Goal: Task Accomplishment & Management: Use online tool/utility

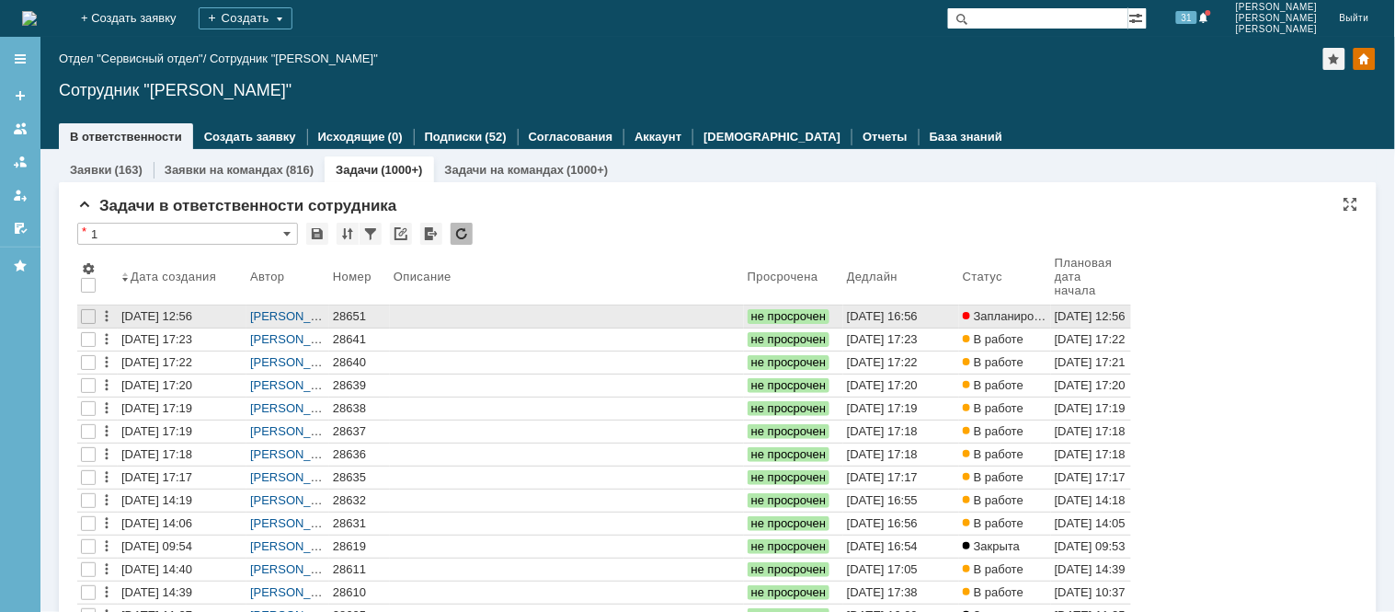
click at [347, 315] on div "28651" at bounding box center [359, 316] width 53 height 15
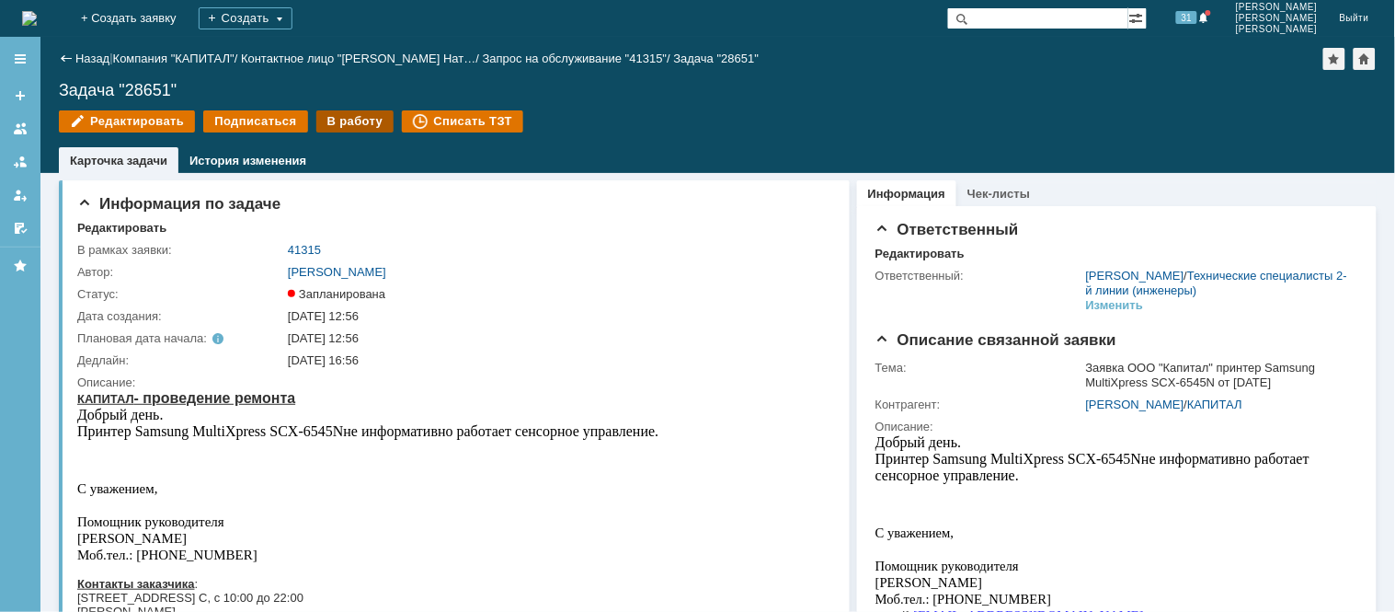
click at [336, 120] on div "В работу" at bounding box center [355, 121] width 78 height 22
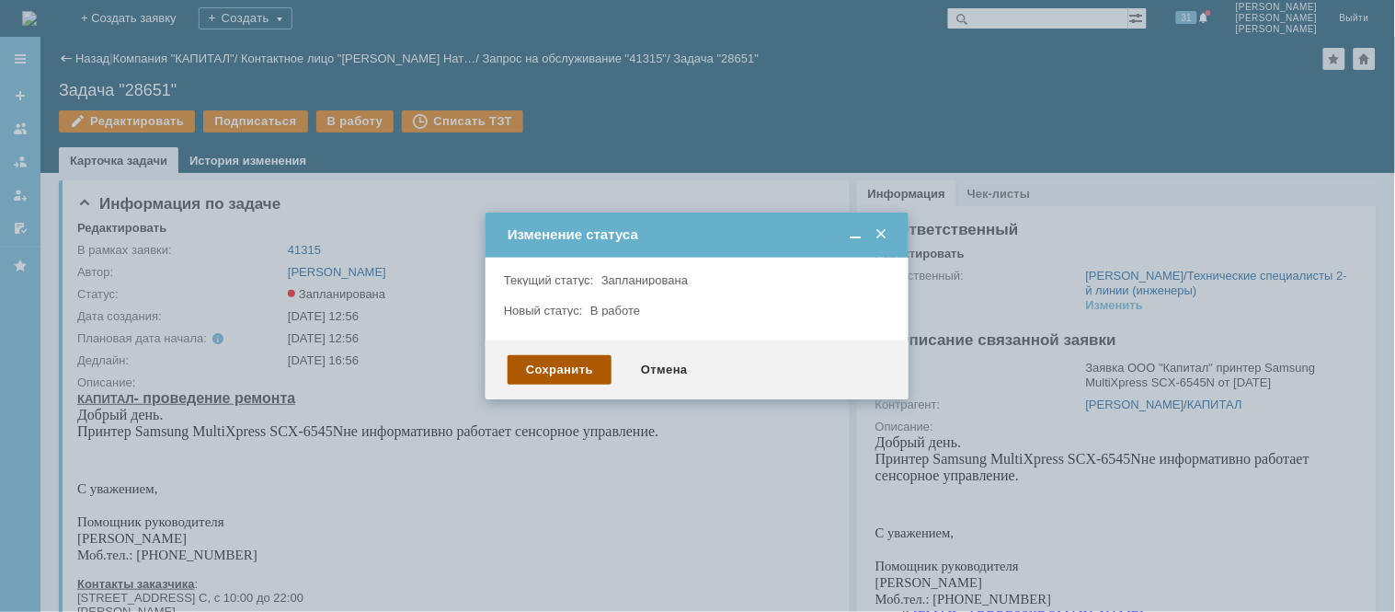
click at [556, 362] on div "Сохранить" at bounding box center [560, 369] width 104 height 29
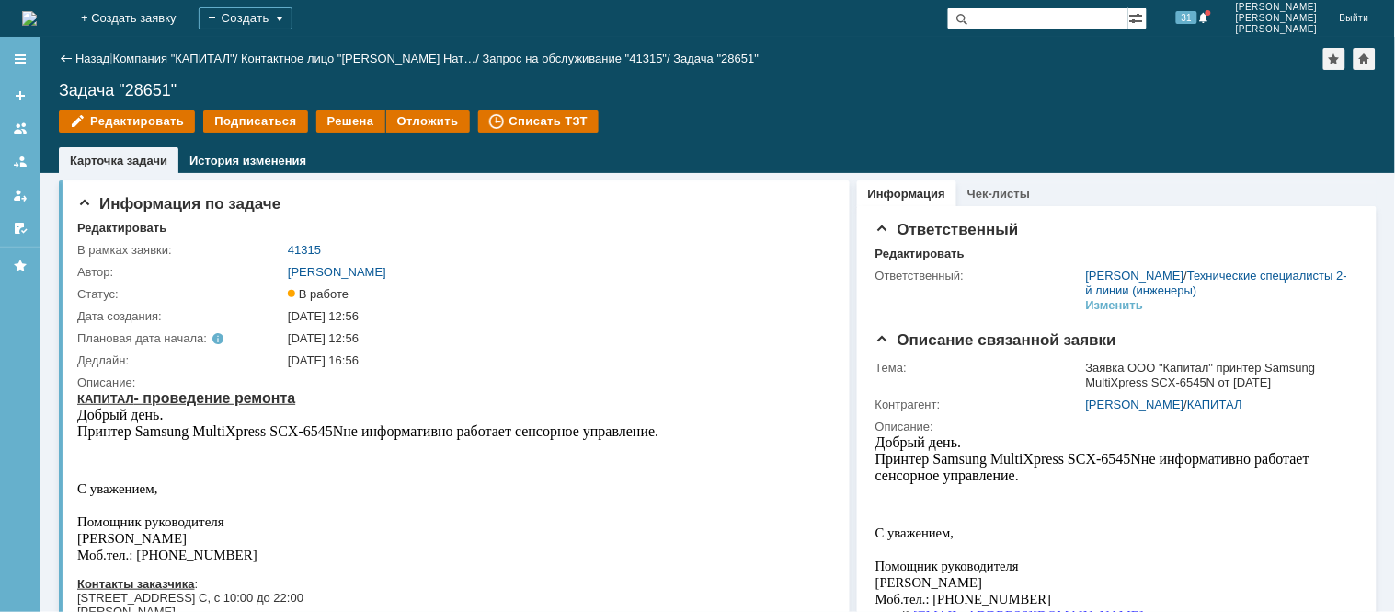
click at [37, 23] on img at bounding box center [29, 18] width 15 height 15
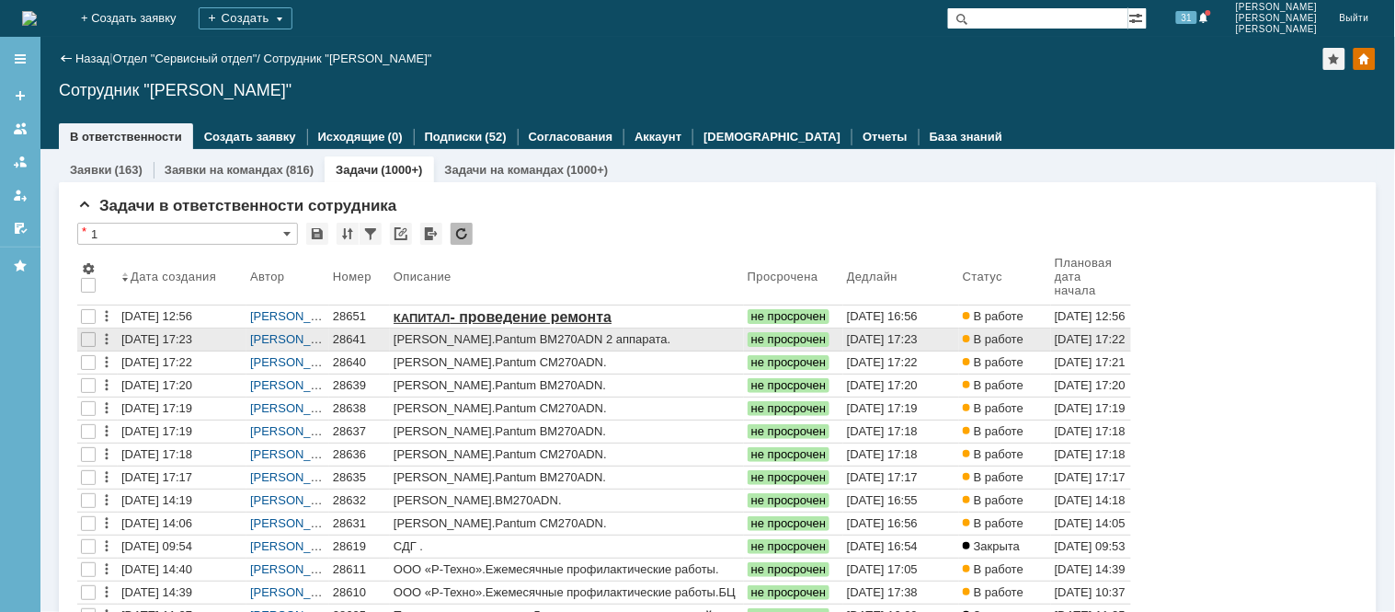
click at [350, 335] on div "28641" at bounding box center [359, 339] width 53 height 15
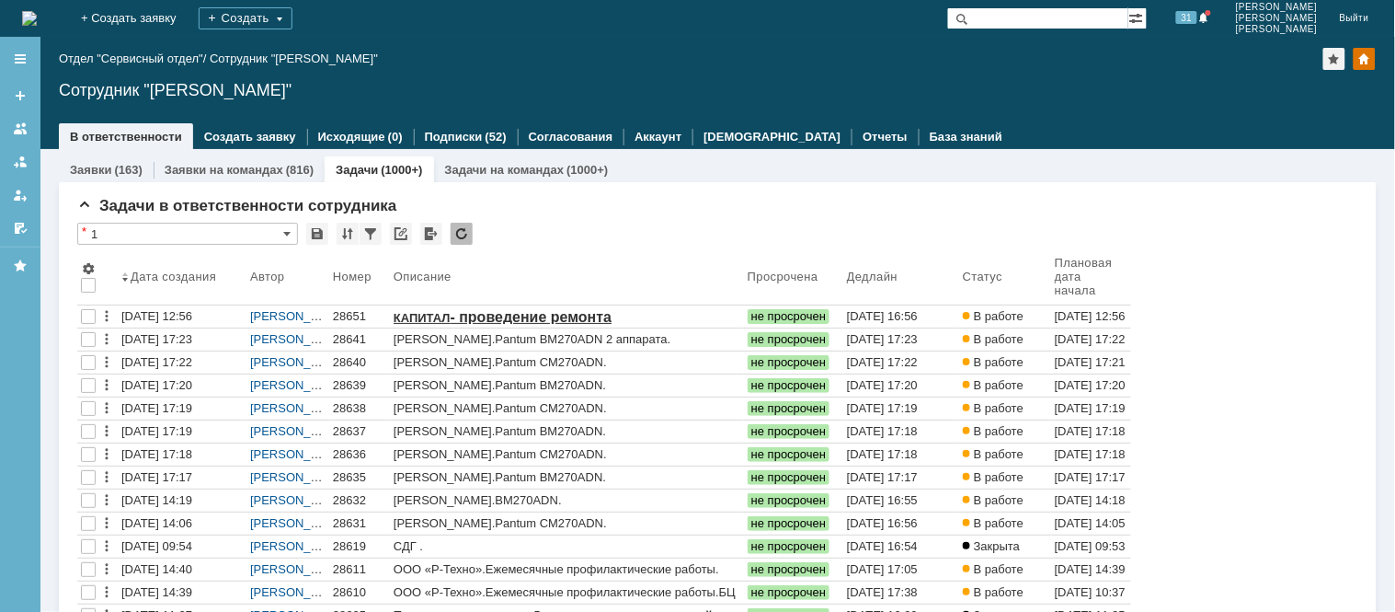
click at [350, 429] on div "28637" at bounding box center [359, 431] width 53 height 15
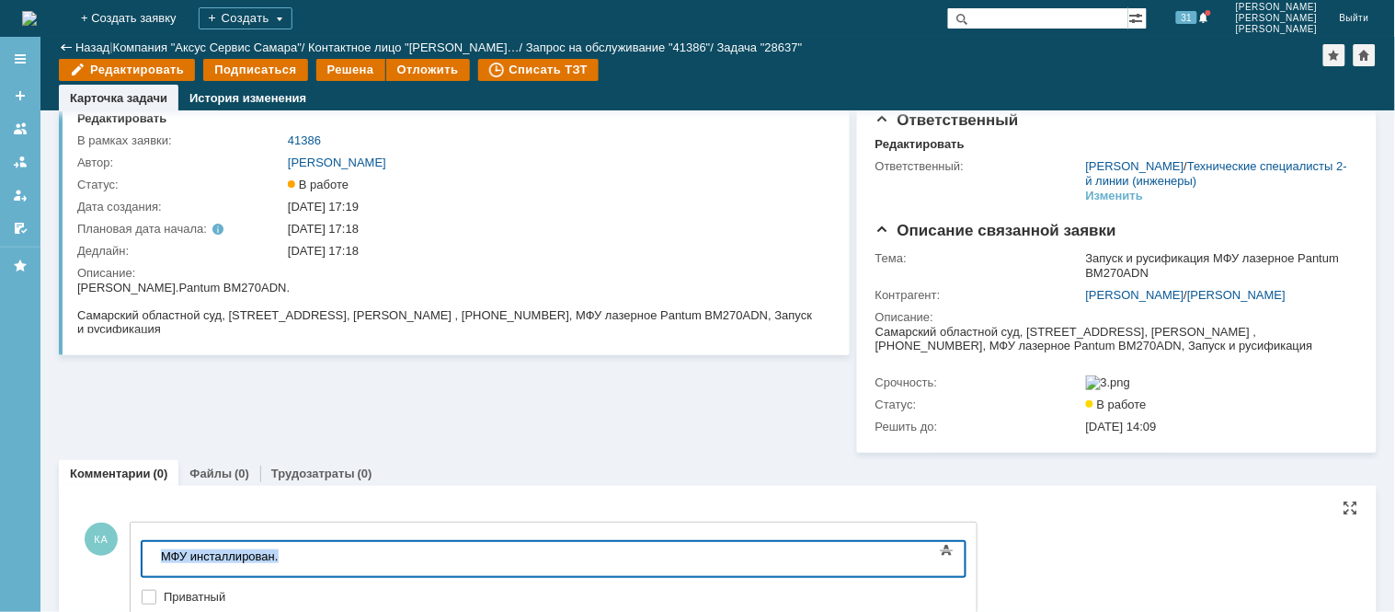
drag, startPoint x: 282, startPoint y: 555, endPoint x: 125, endPoint y: 555, distance: 157.3
click at [153, 555] on html "МФУ инсталлирован." at bounding box center [291, 556] width 276 height 31
copy div "МФУ инсталлирован."
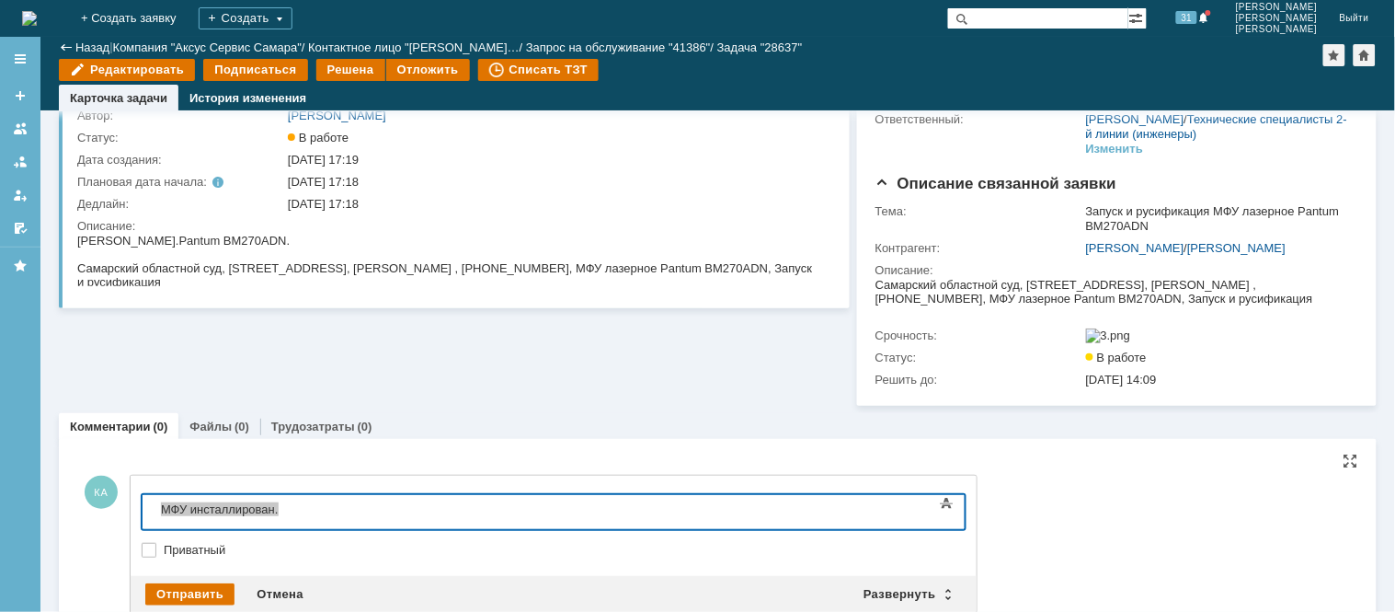
click at [500, 513] on div "КА Добавление комментария Внимание! Основные параметры Текст Жирный Курсив Подч…" at bounding box center [527, 544] width 900 height 185
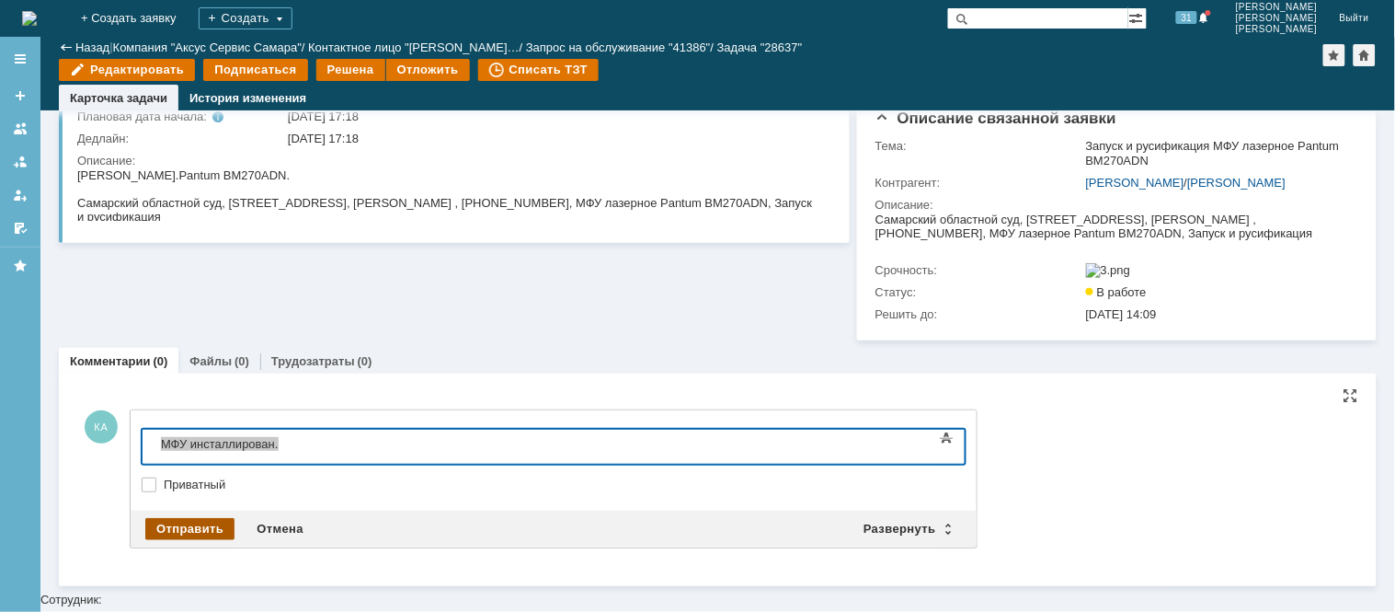
click at [177, 540] on div "Отправить" at bounding box center [189, 529] width 89 height 22
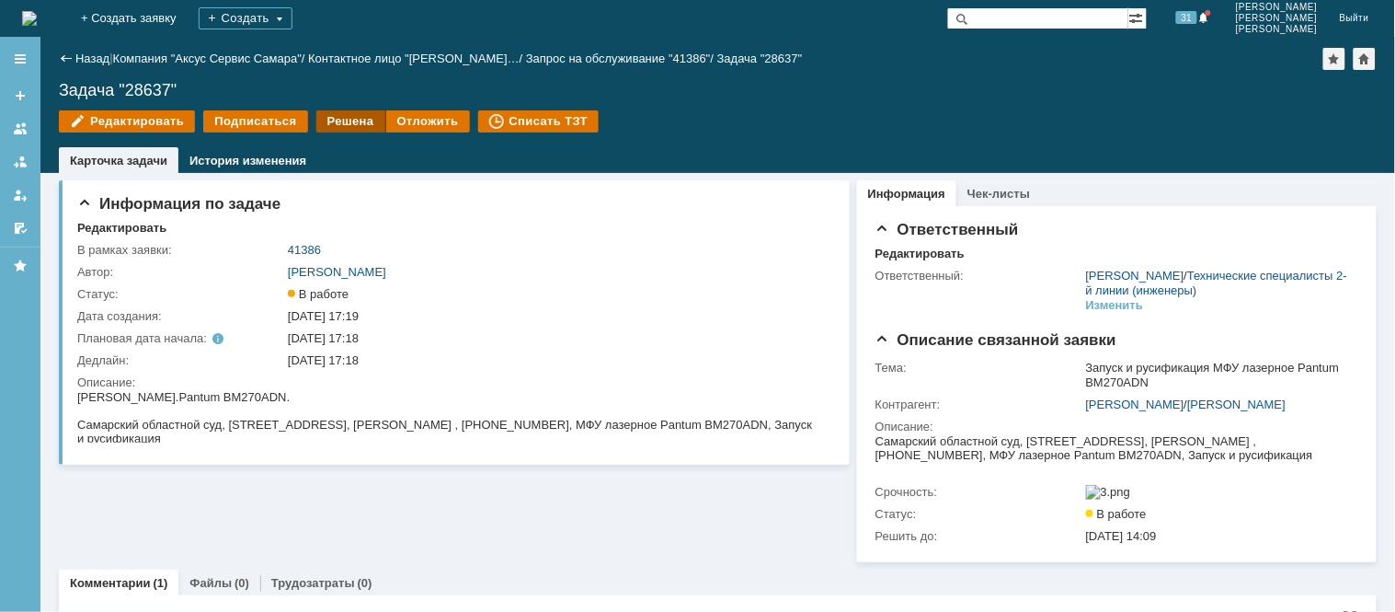
click at [352, 120] on div "Решена" at bounding box center [350, 121] width 69 height 22
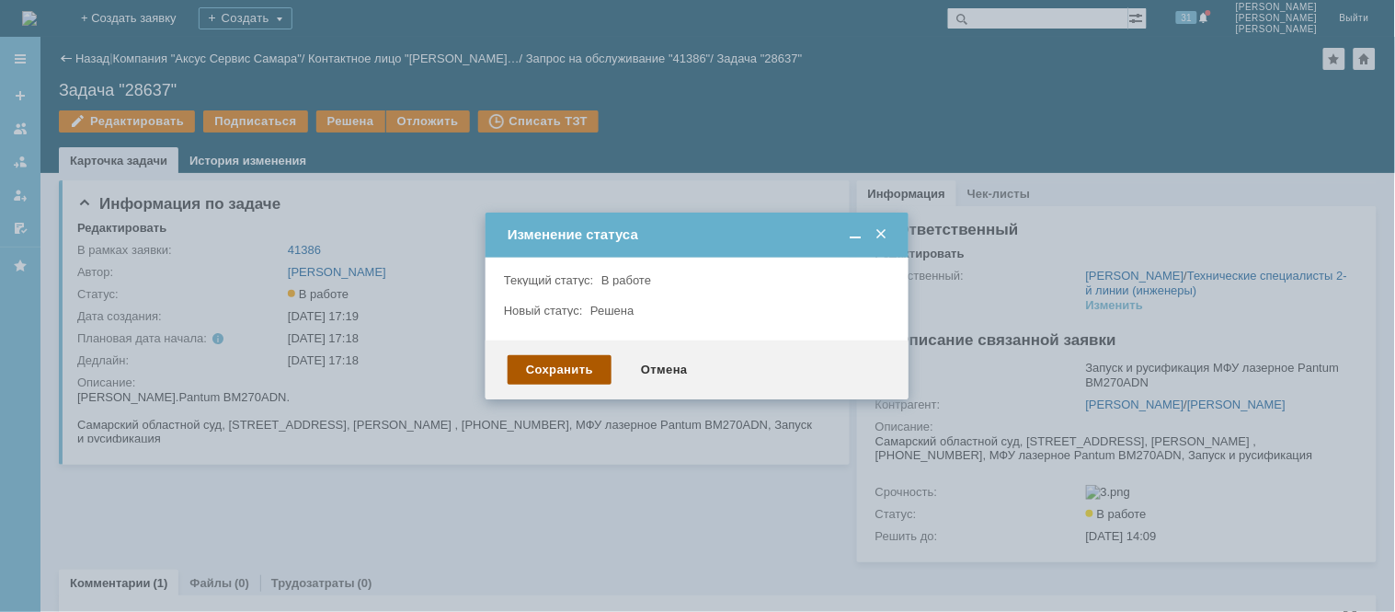
click at [573, 364] on div "Сохранить" at bounding box center [560, 369] width 104 height 29
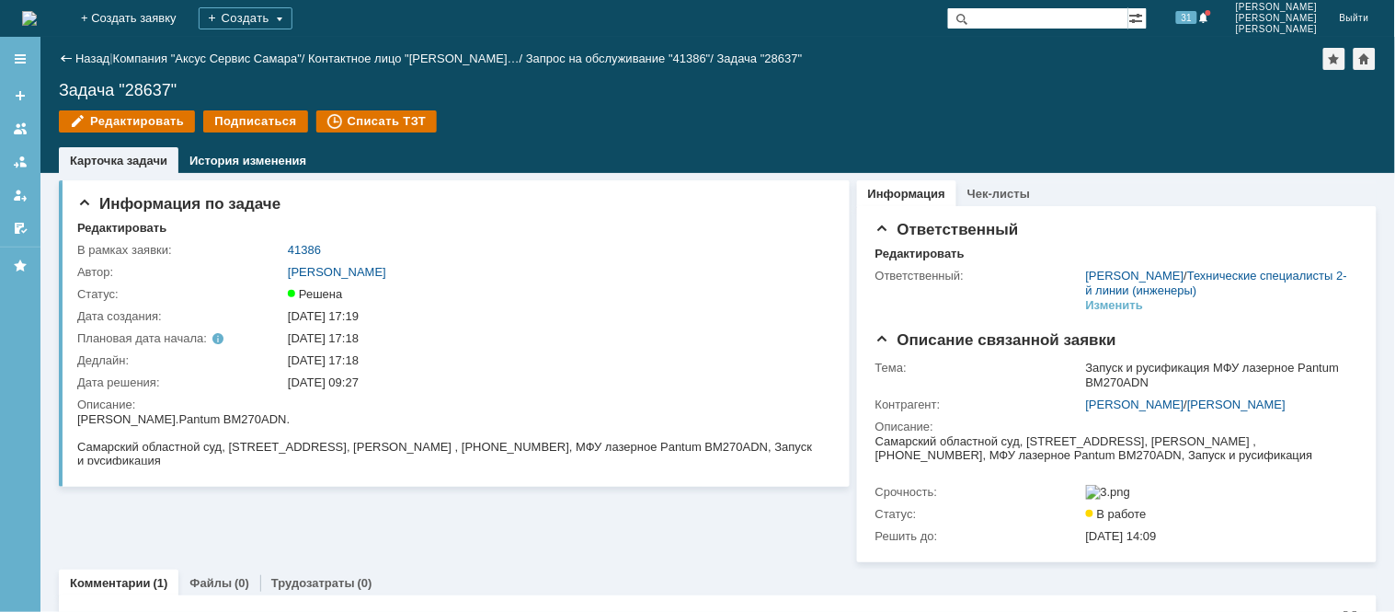
click at [72, 52] on div "Назад" at bounding box center [84, 59] width 51 height 14
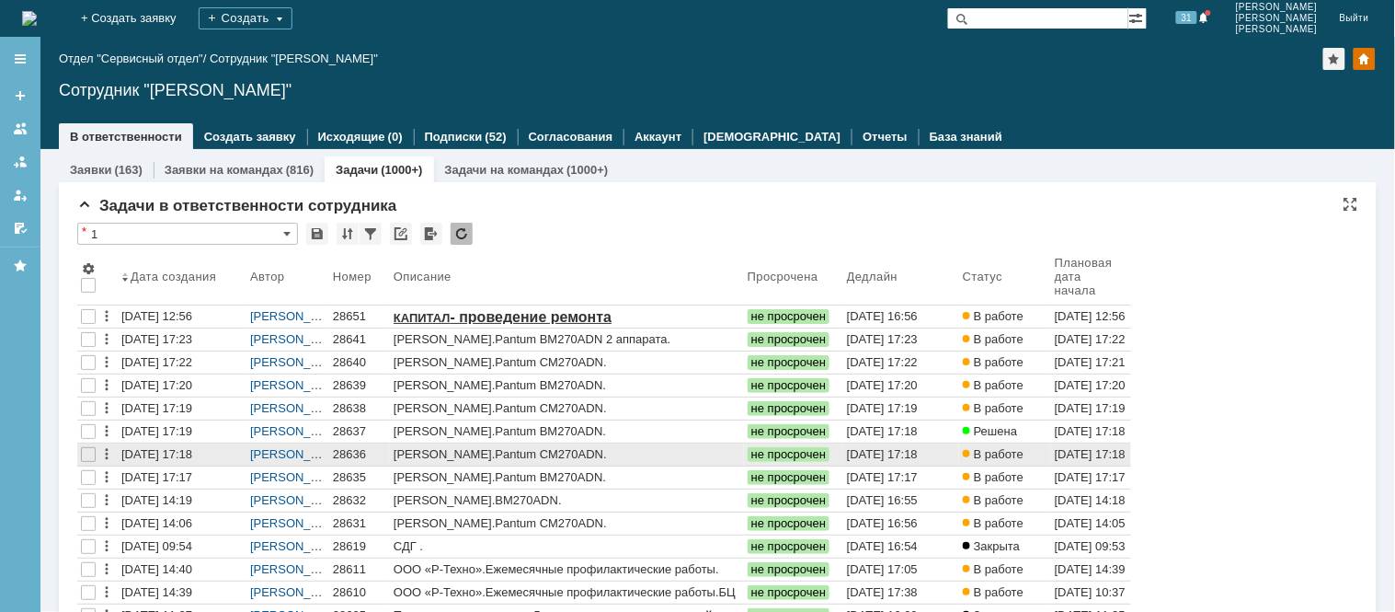
click at [350, 452] on div "28636" at bounding box center [359, 454] width 53 height 15
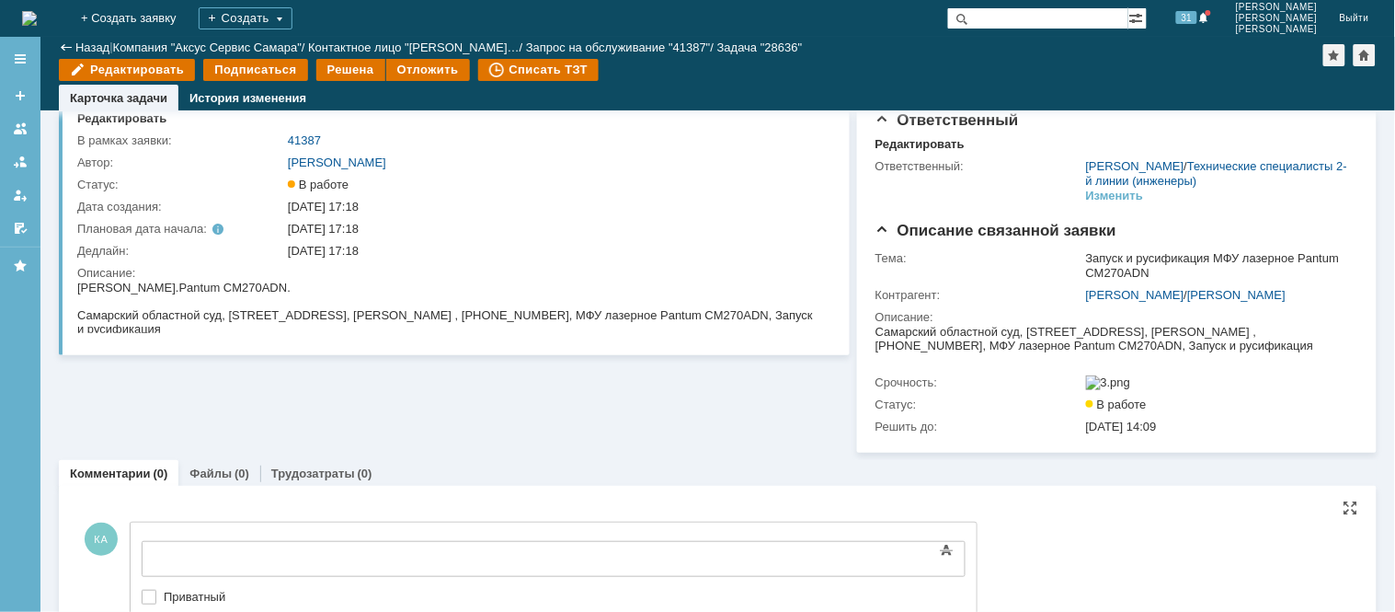
click at [236, 554] on div "Основные параметры Текст Жирный Курсив Подчеркнутый Зачеркнутый Нижний индекс В…" at bounding box center [554, 572] width 824 height 89
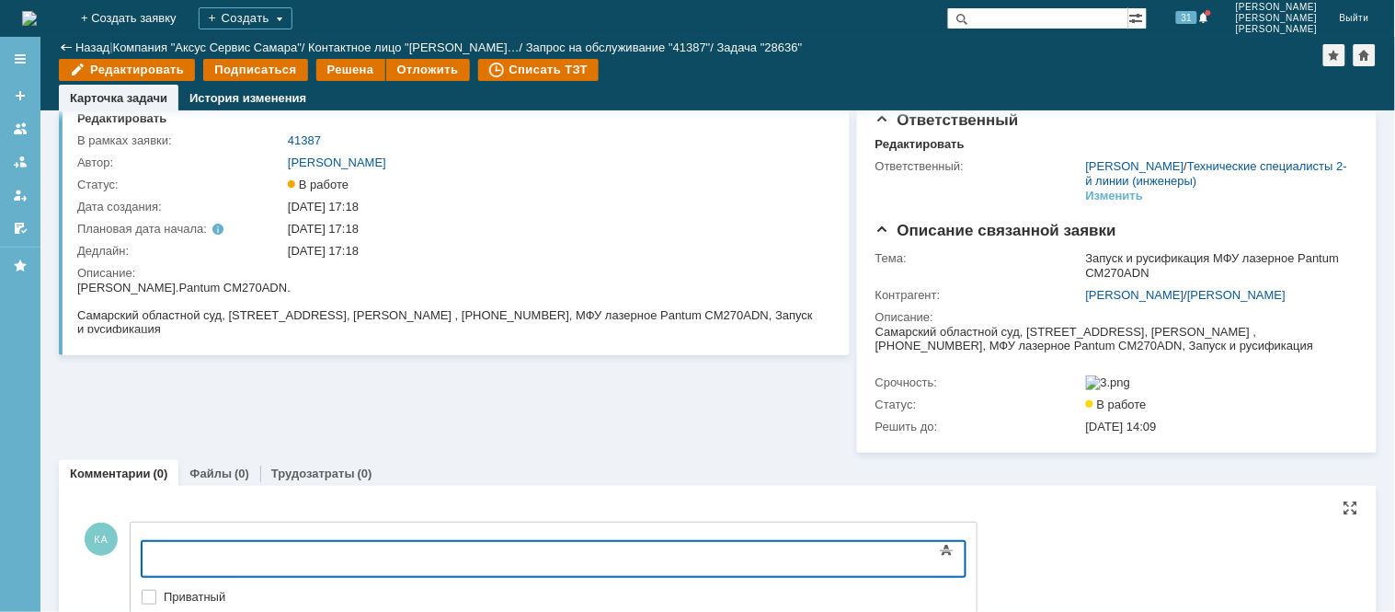
click at [230, 548] on div at bounding box center [290, 555] width 261 height 14
click at [334, 64] on div "Решена" at bounding box center [350, 70] width 69 height 22
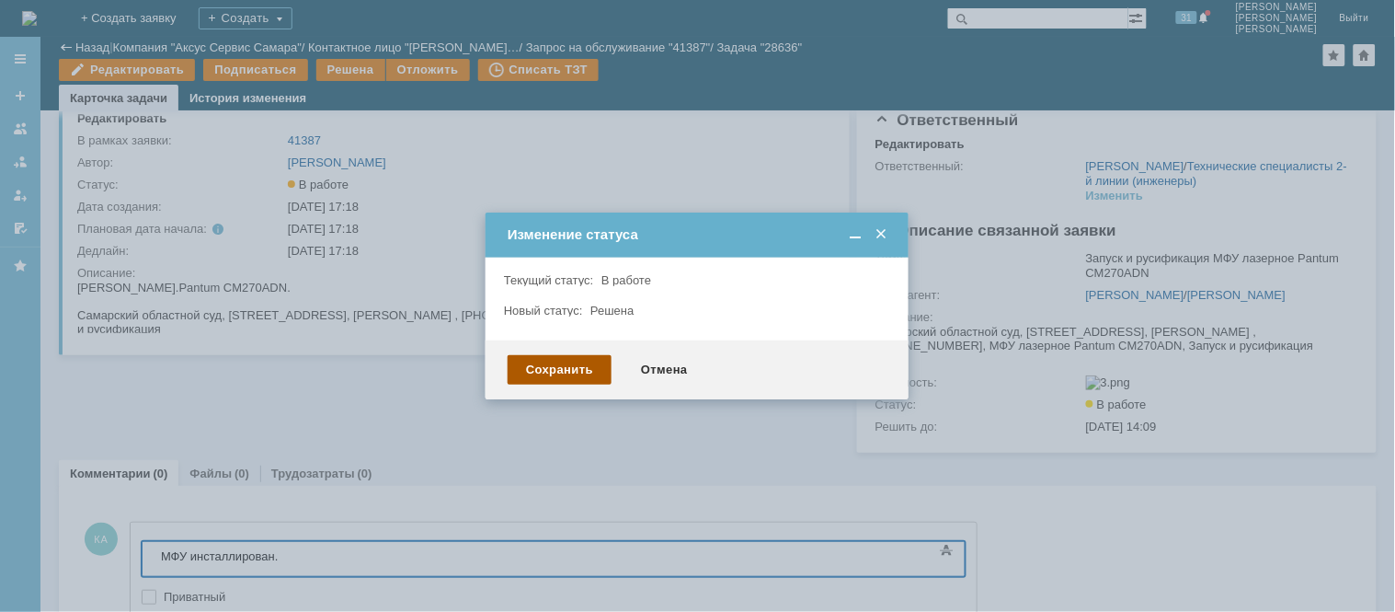
click at [580, 368] on div "Сохранить" at bounding box center [560, 369] width 104 height 29
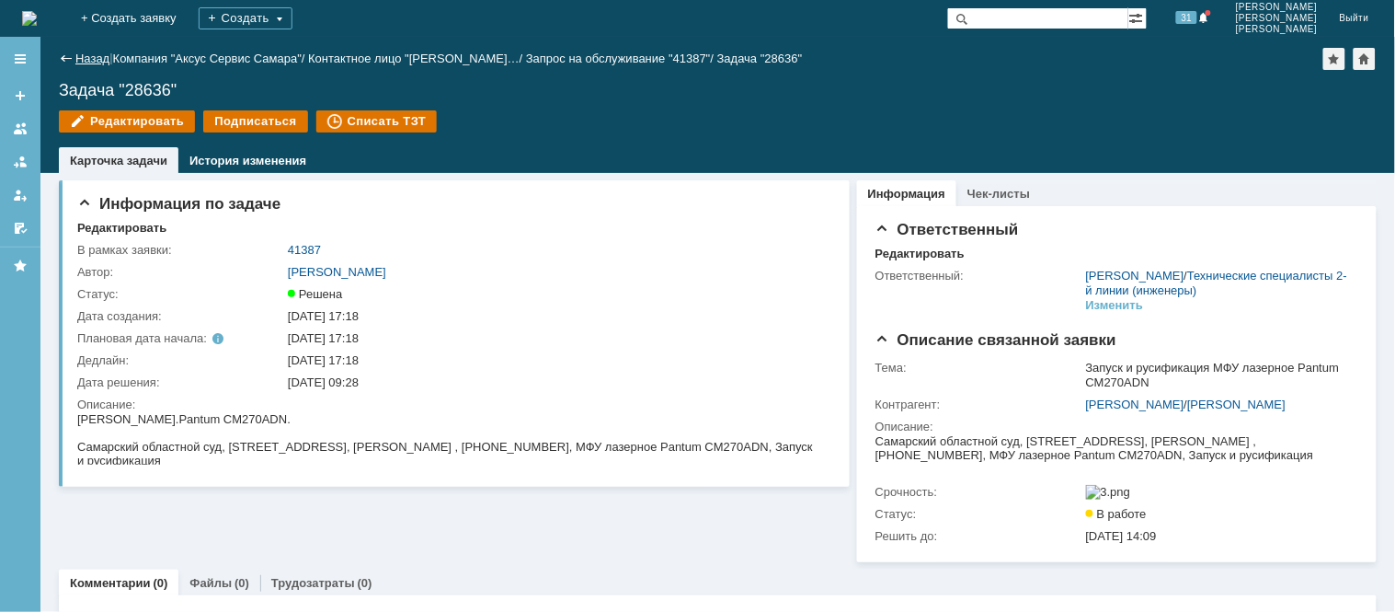
click at [78, 56] on link "Назад" at bounding box center [92, 59] width 34 height 14
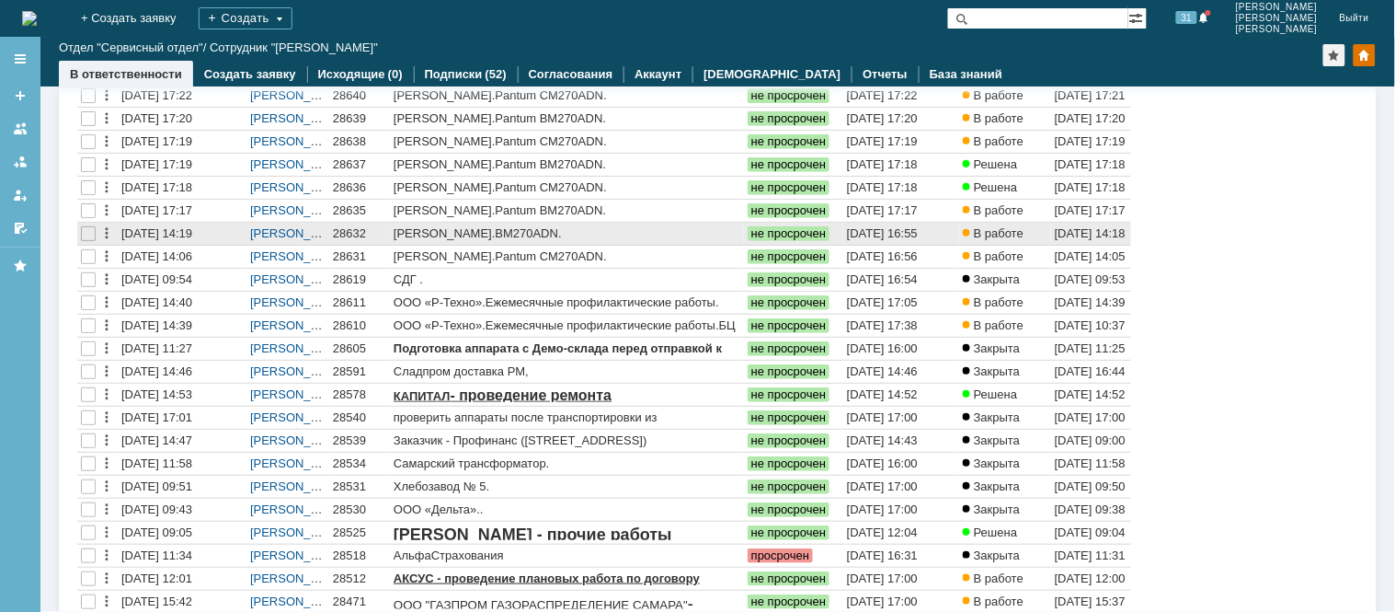
click at [360, 235] on div "28632" at bounding box center [359, 233] width 53 height 15
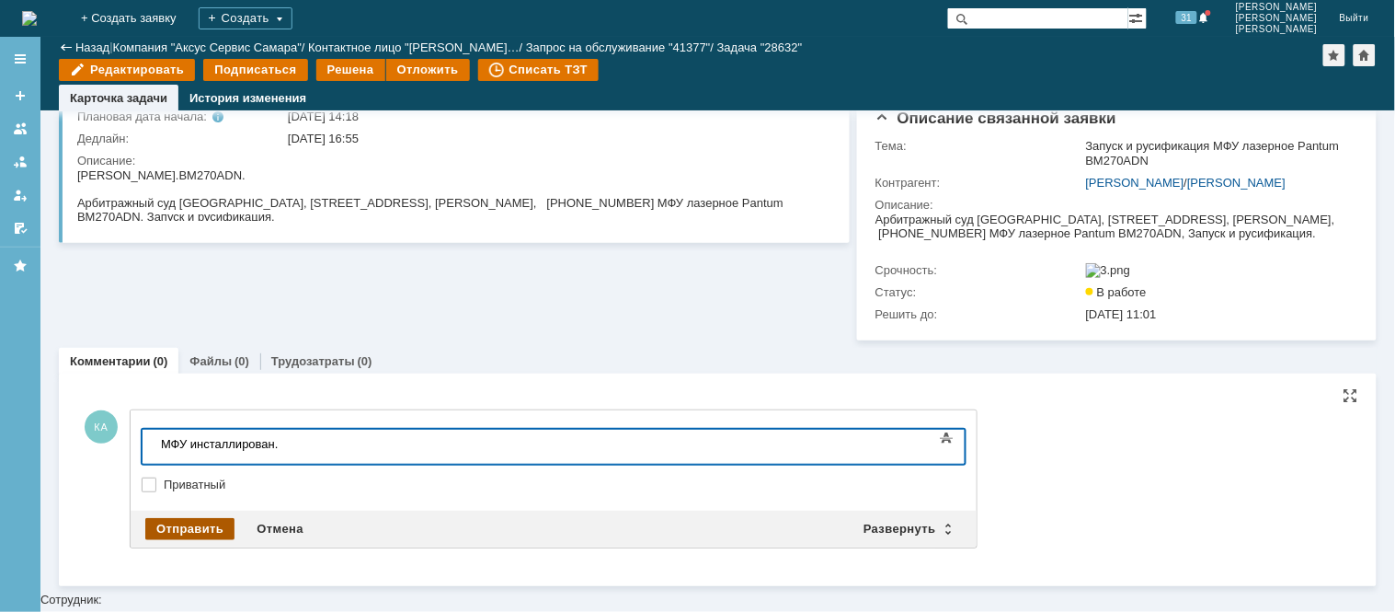
click at [194, 540] on div "Отправить" at bounding box center [189, 529] width 89 height 22
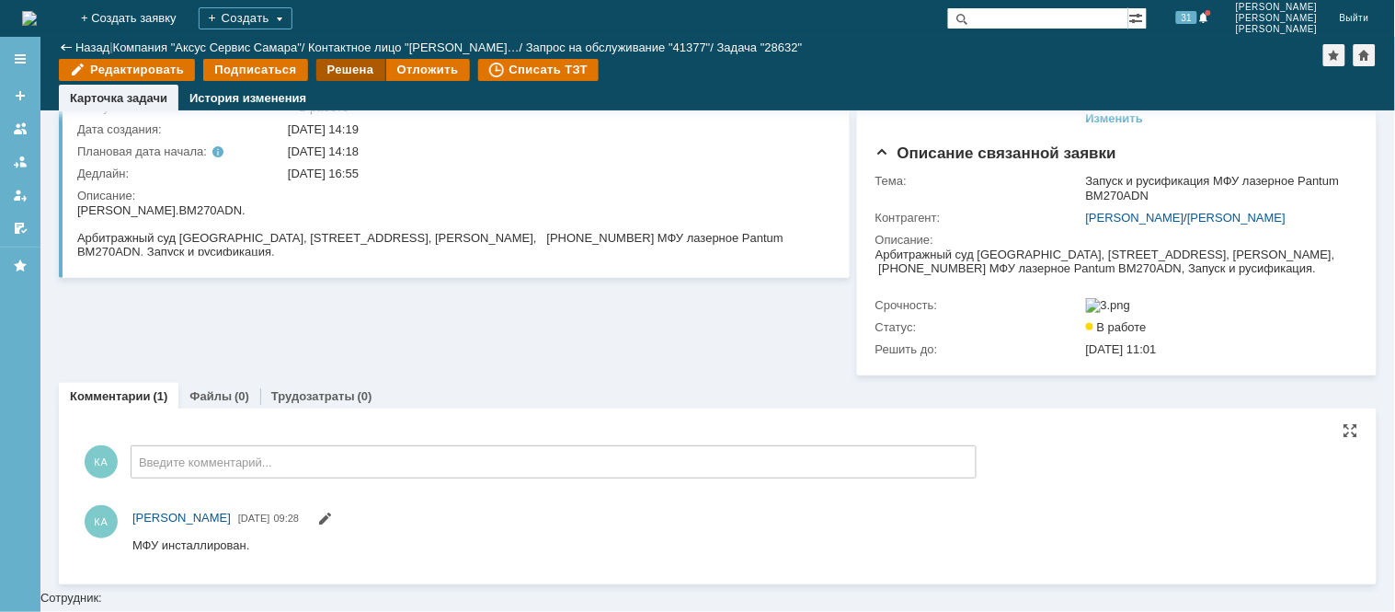
click at [350, 75] on div "Решена" at bounding box center [350, 70] width 69 height 22
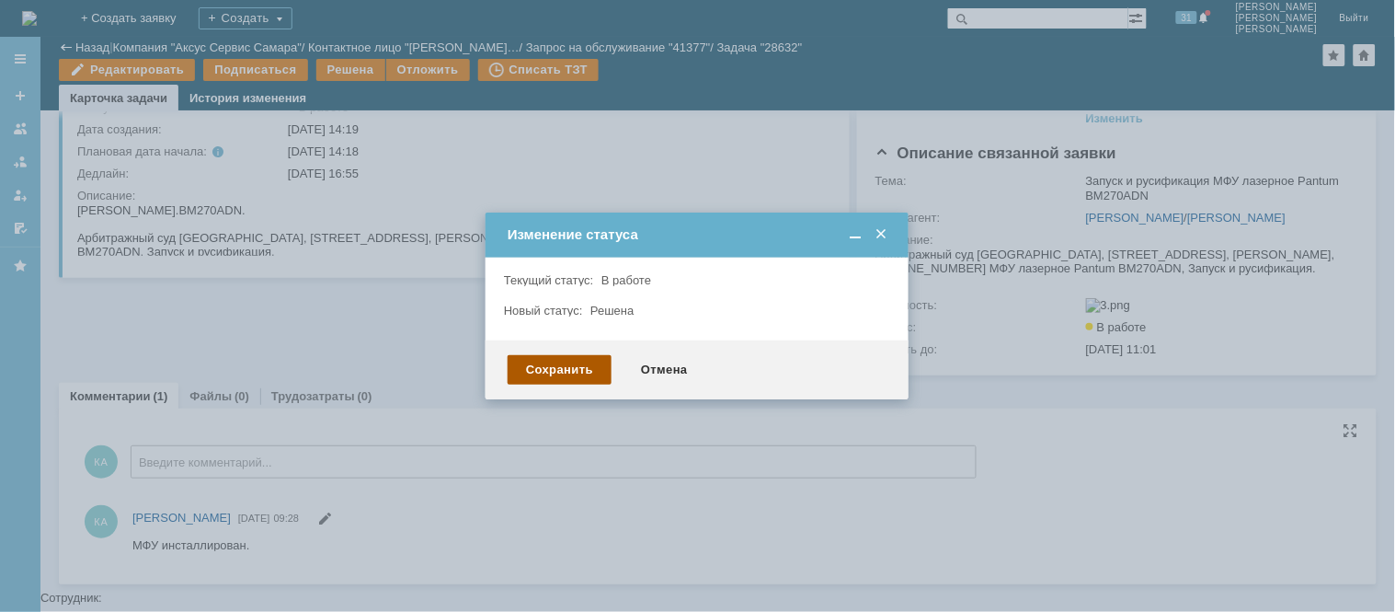
click at [570, 366] on div "Сохранить" at bounding box center [560, 369] width 104 height 29
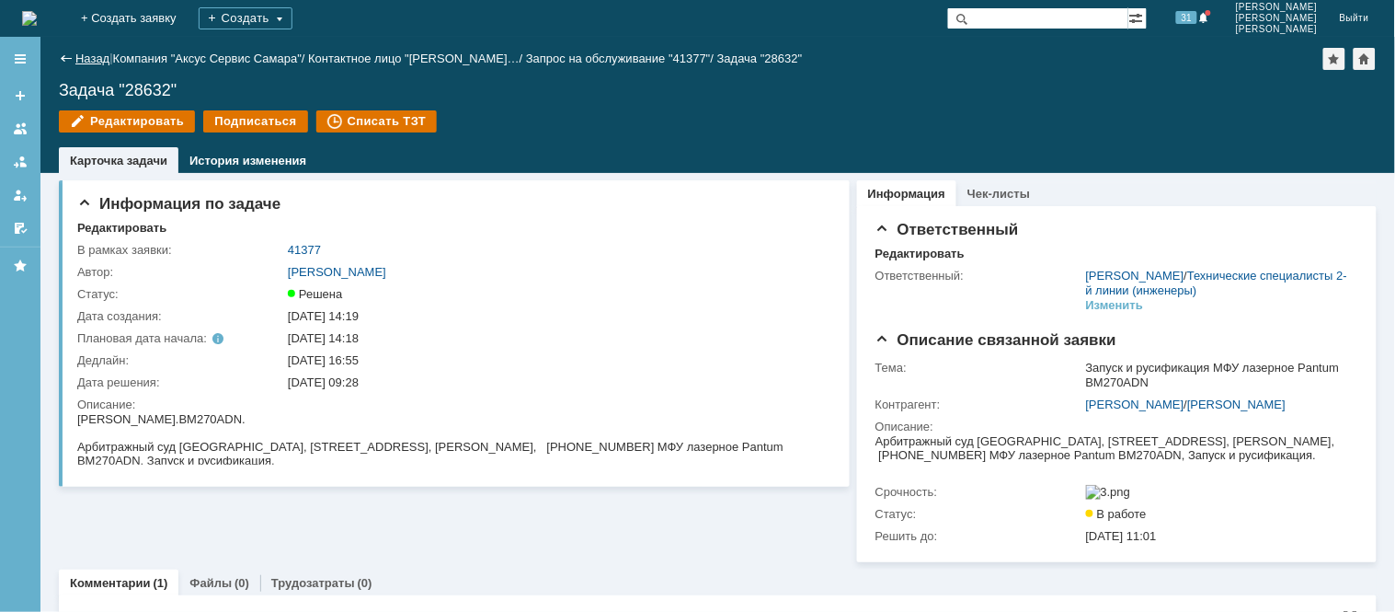
click at [80, 55] on link "Назад" at bounding box center [92, 59] width 34 height 14
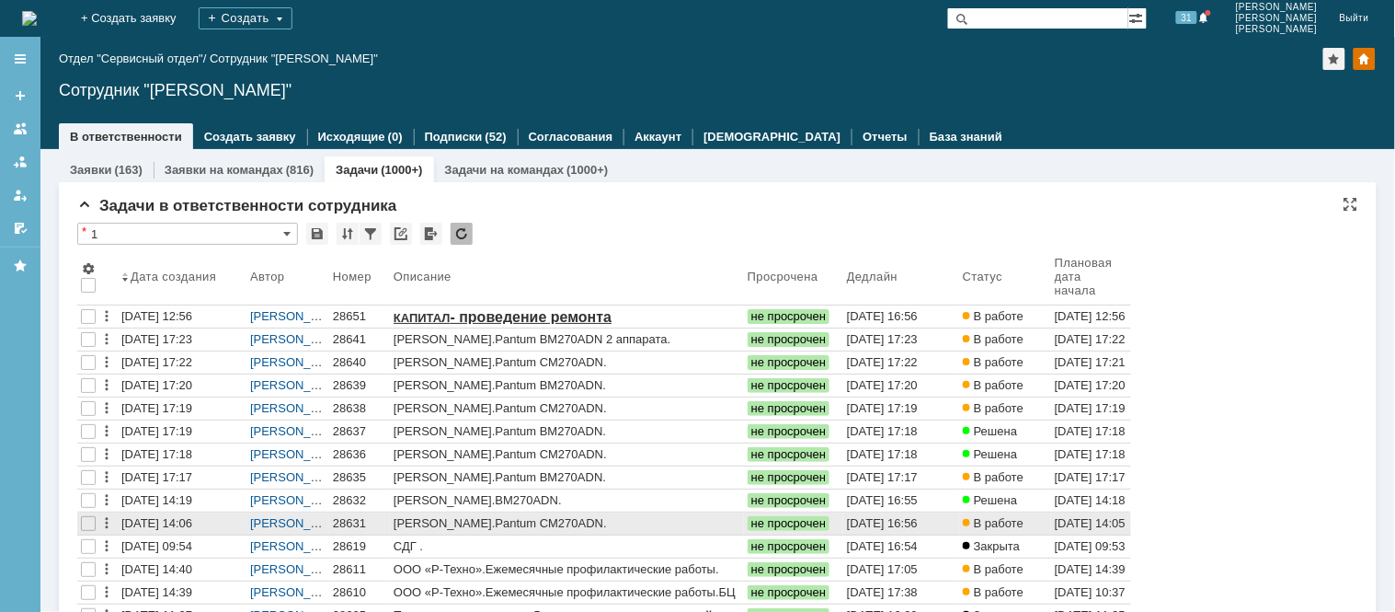
click at [355, 522] on div "28631" at bounding box center [359, 523] width 53 height 15
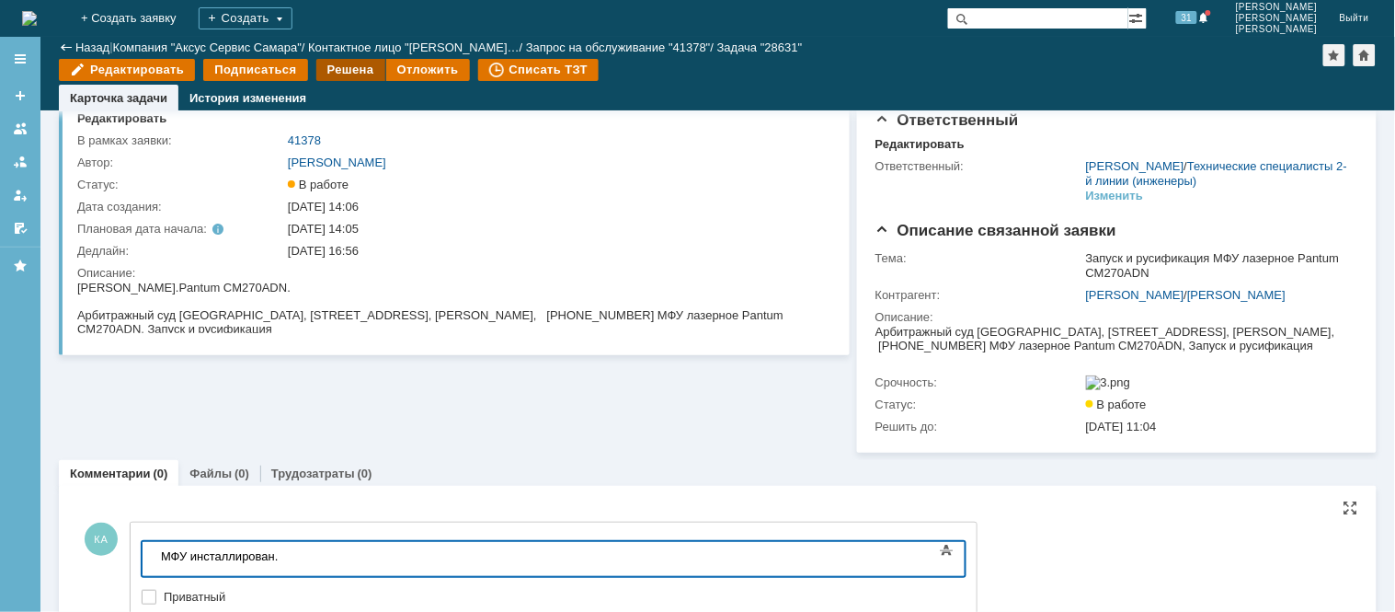
click at [340, 72] on div "Решена" at bounding box center [350, 70] width 69 height 22
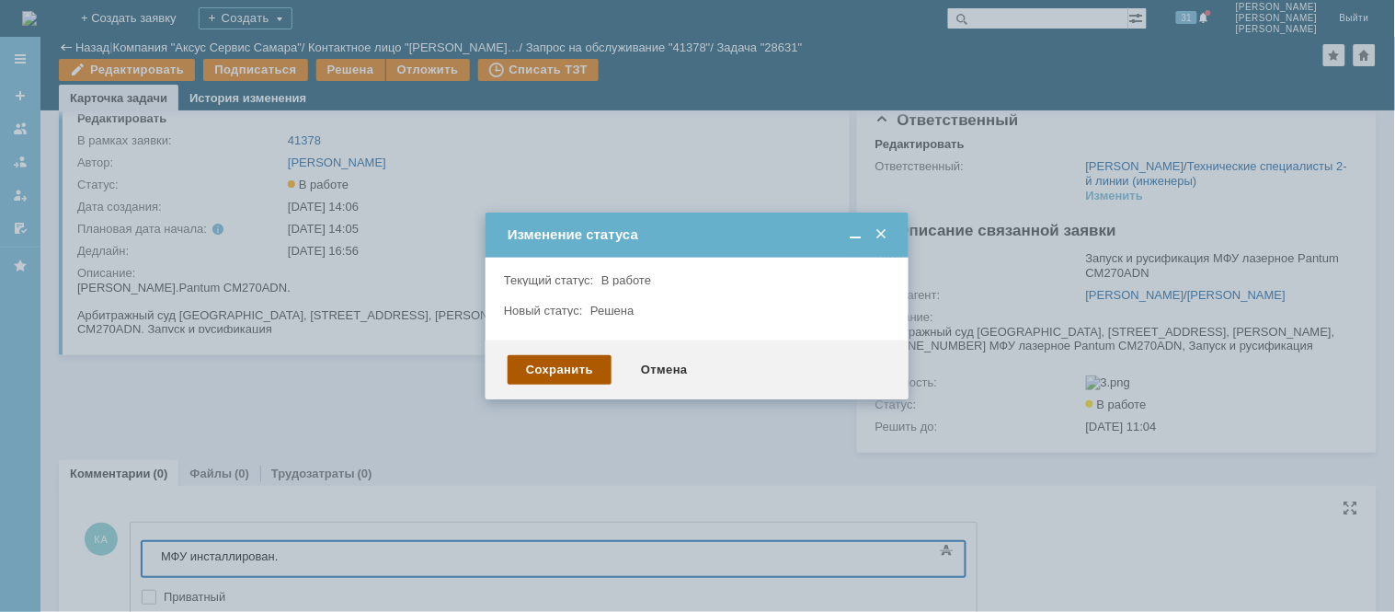
click at [565, 377] on div "Сохранить" at bounding box center [560, 369] width 104 height 29
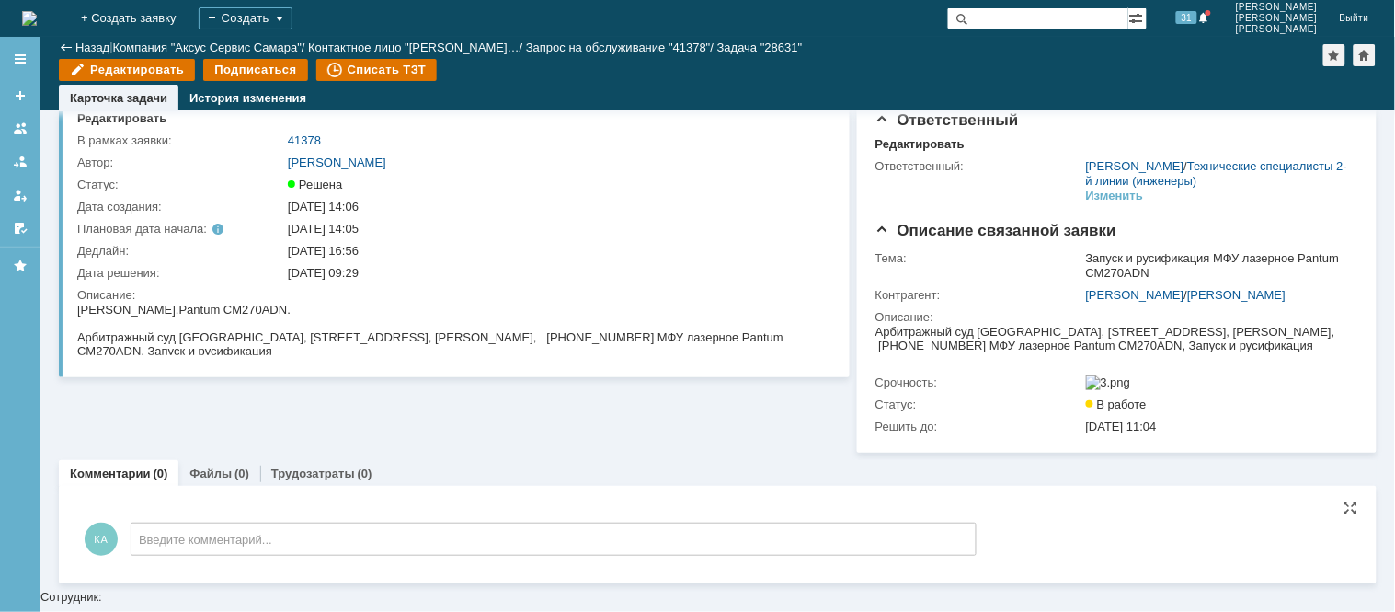
click at [37, 24] on img at bounding box center [29, 18] width 15 height 15
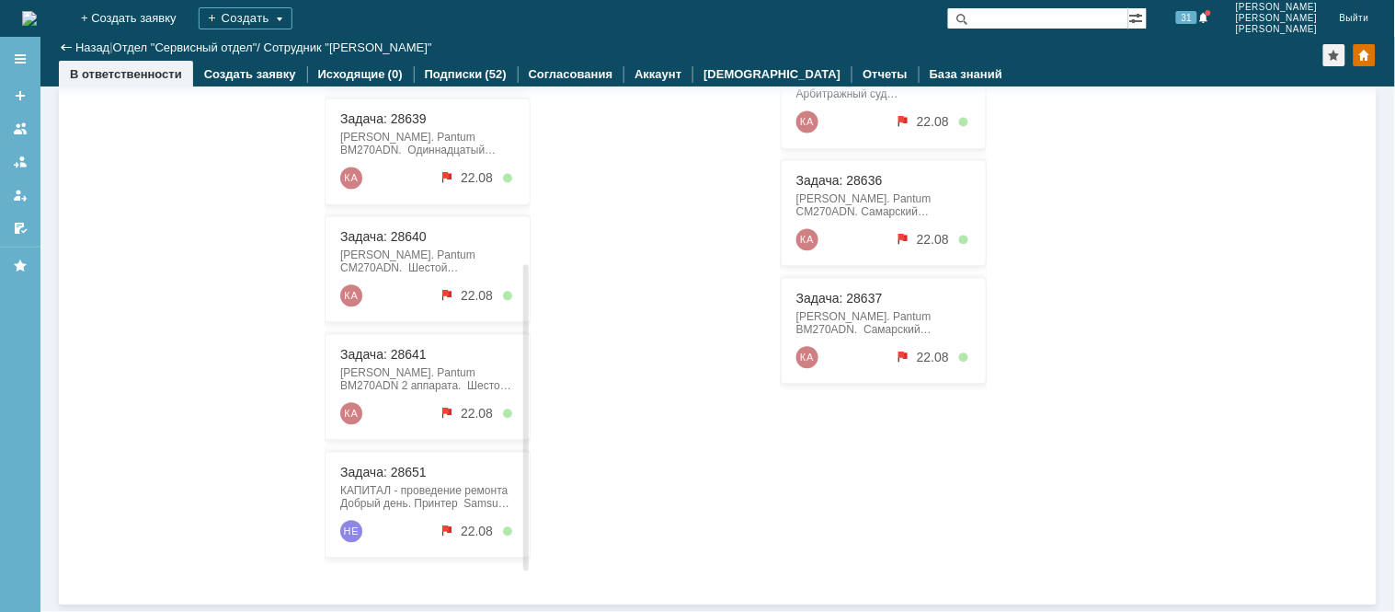
drag, startPoint x: 400, startPoint y: 527, endPoint x: 409, endPoint y: 548, distance: 23.1
drag, startPoint x: 409, startPoint y: 548, endPoint x: 928, endPoint y: 453, distance: 527.5
click at [928, 453] on div "Задача: 28631 [PERSON_NAME]. Pantum CM270ADN. Арбитражный суд [GEOGRAPHIC_DATA]…" at bounding box center [883, 240] width 206 height 667
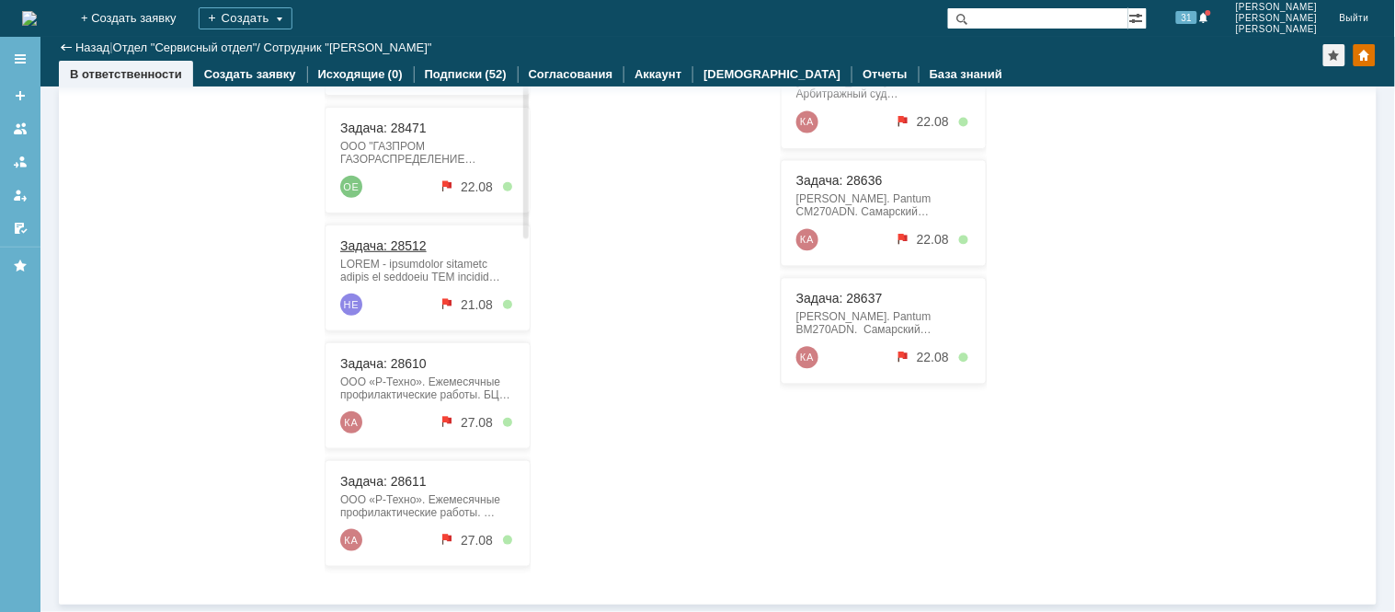
click at [384, 239] on link "Задача: 28512" at bounding box center [382, 246] width 86 height 15
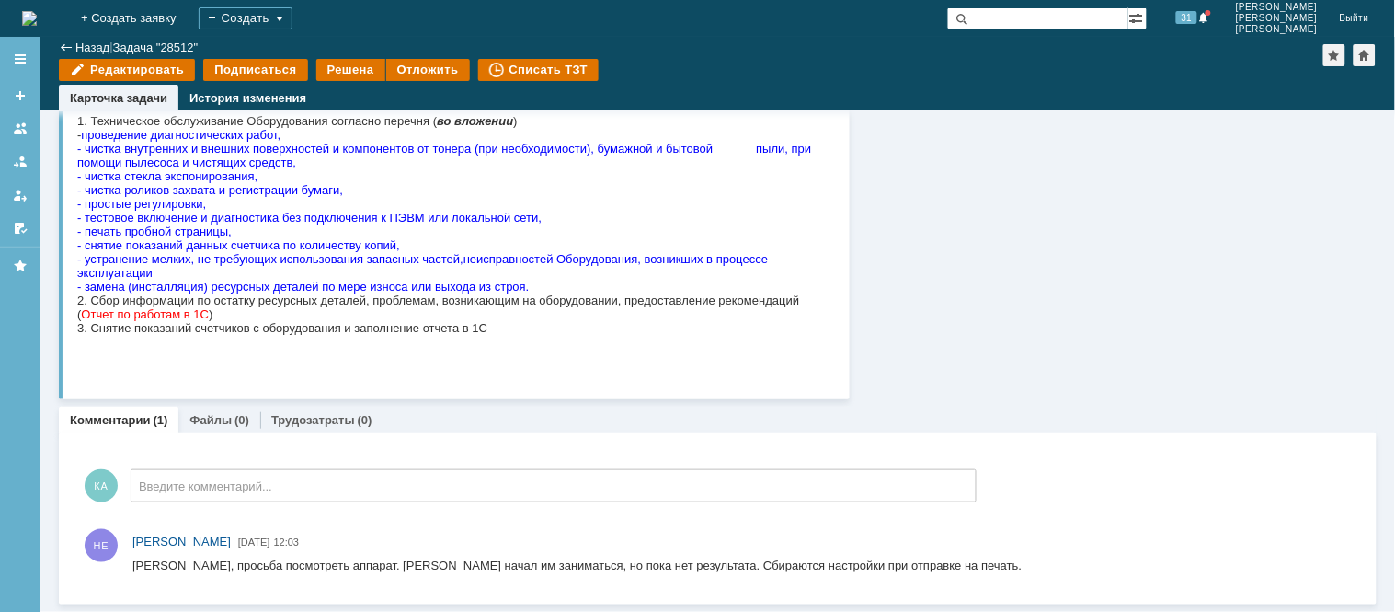
click at [86, 435] on div "Комментарии Добавить комментарий КА Введите комментарий... 1 Всего комментариев…" at bounding box center [718, 518] width 1318 height 172
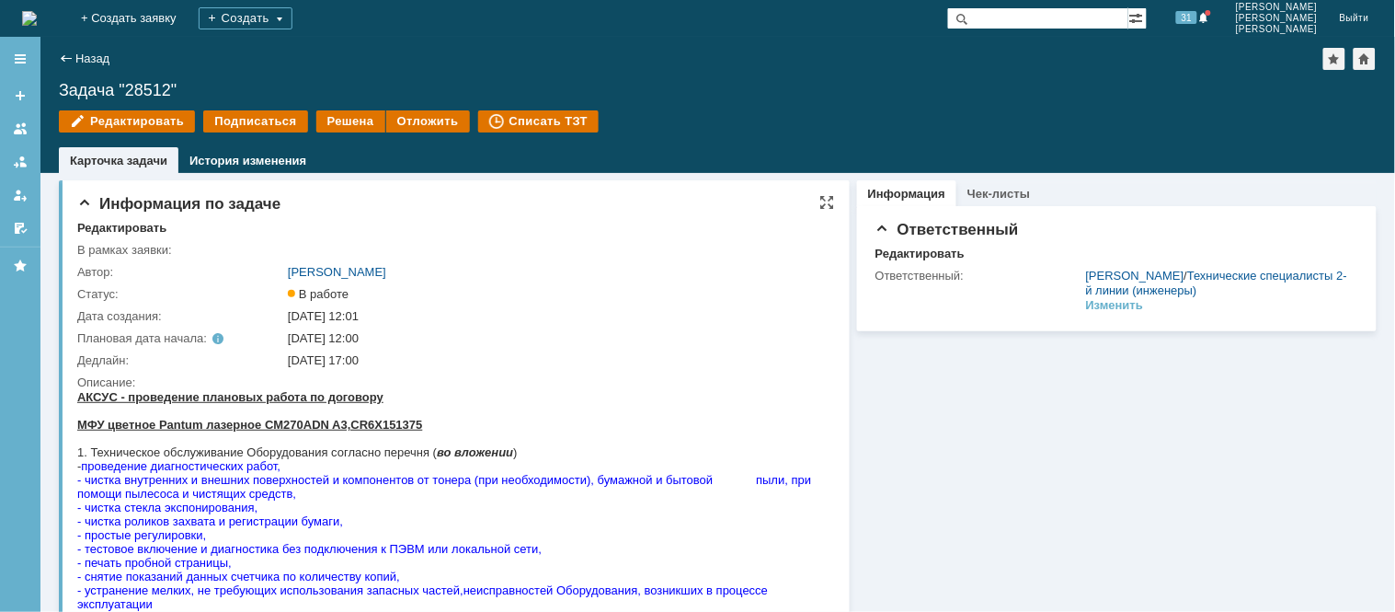
drag, startPoint x: 355, startPoint y: 415, endPoint x: 371, endPoint y: 407, distance: 17.3
